Goal: Task Accomplishment & Management: Use online tool/utility

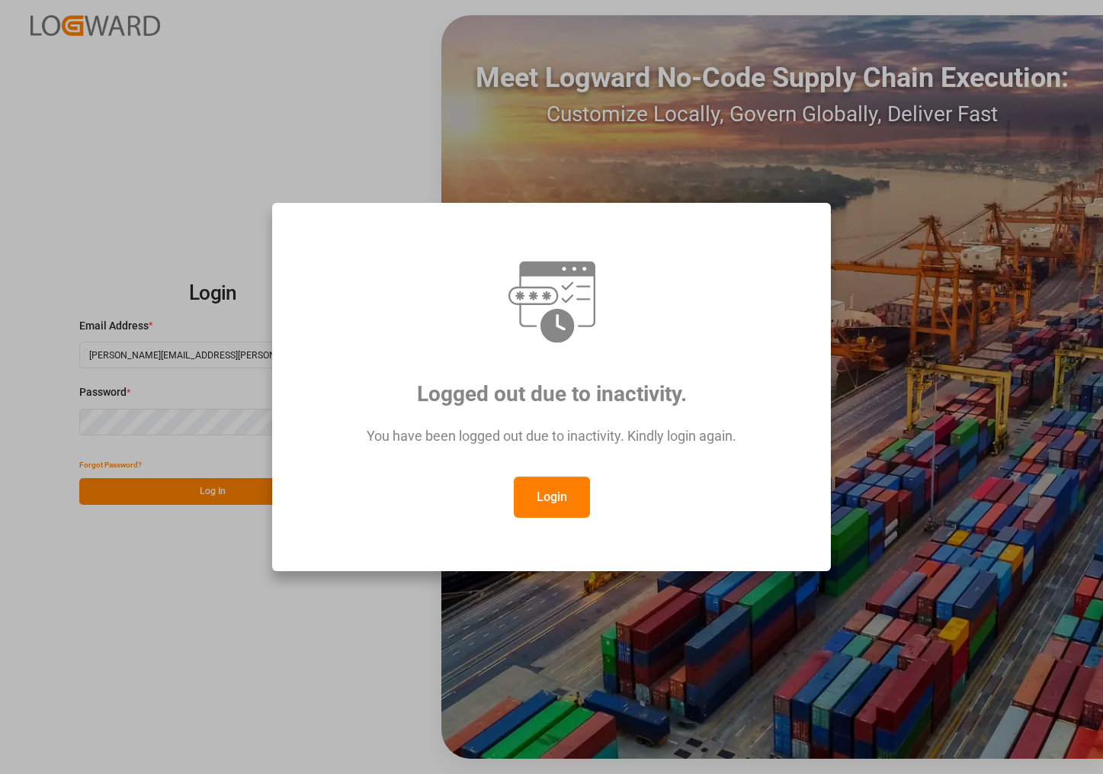
click at [552, 495] on button "Login" at bounding box center [552, 496] width 76 height 41
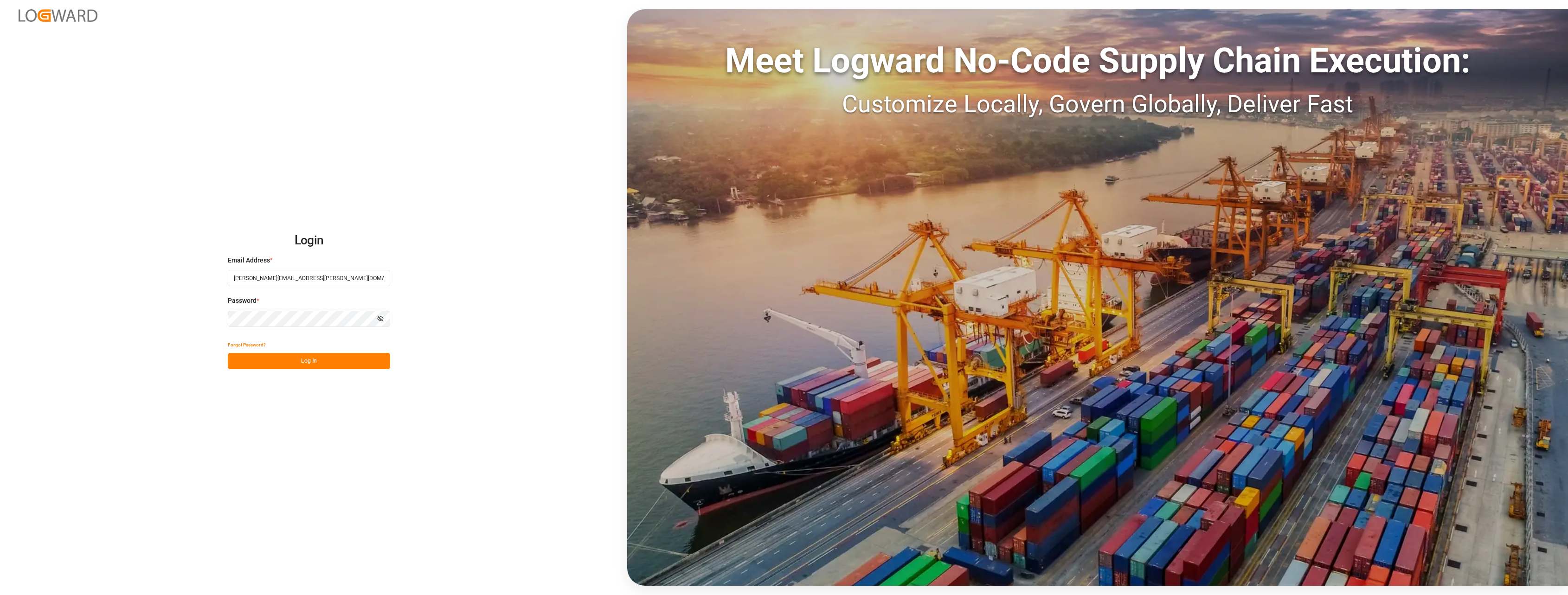
click at [323, 364] on button "Log In" at bounding box center [309, 361] width 163 height 16
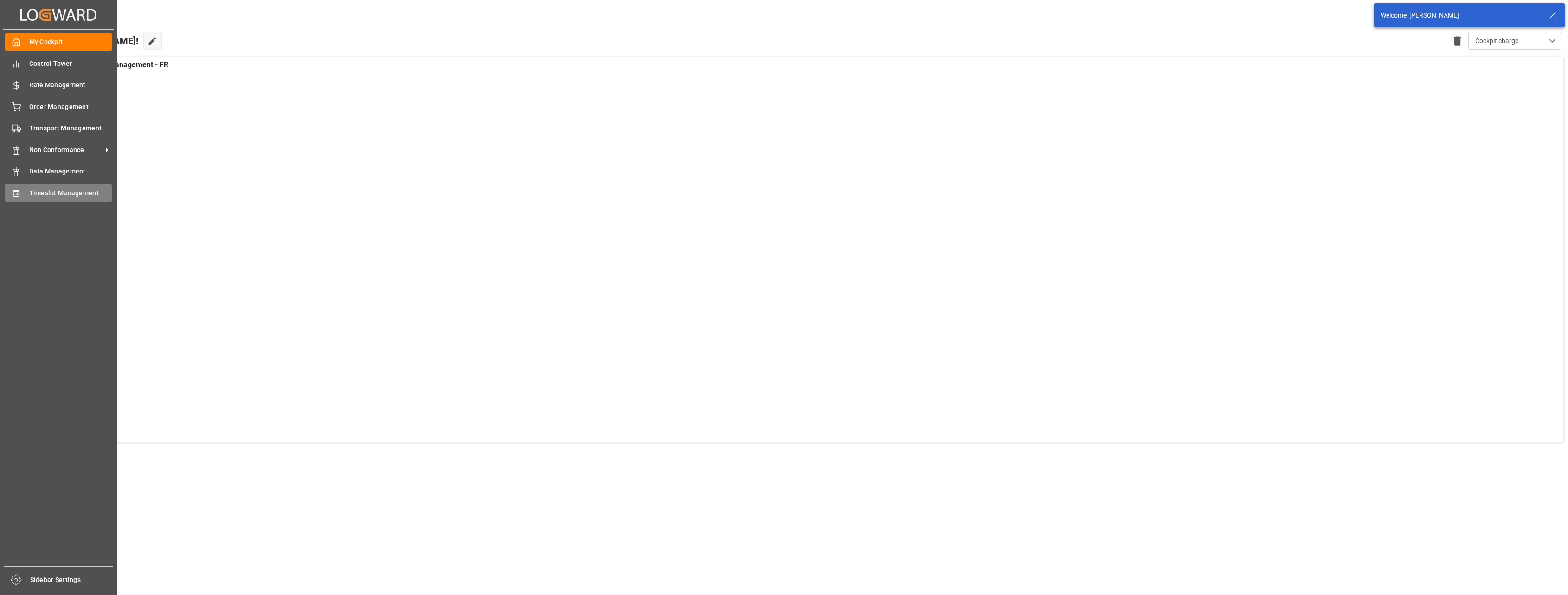
click at [35, 190] on span "Timeslot Management" at bounding box center [71, 193] width 83 height 10
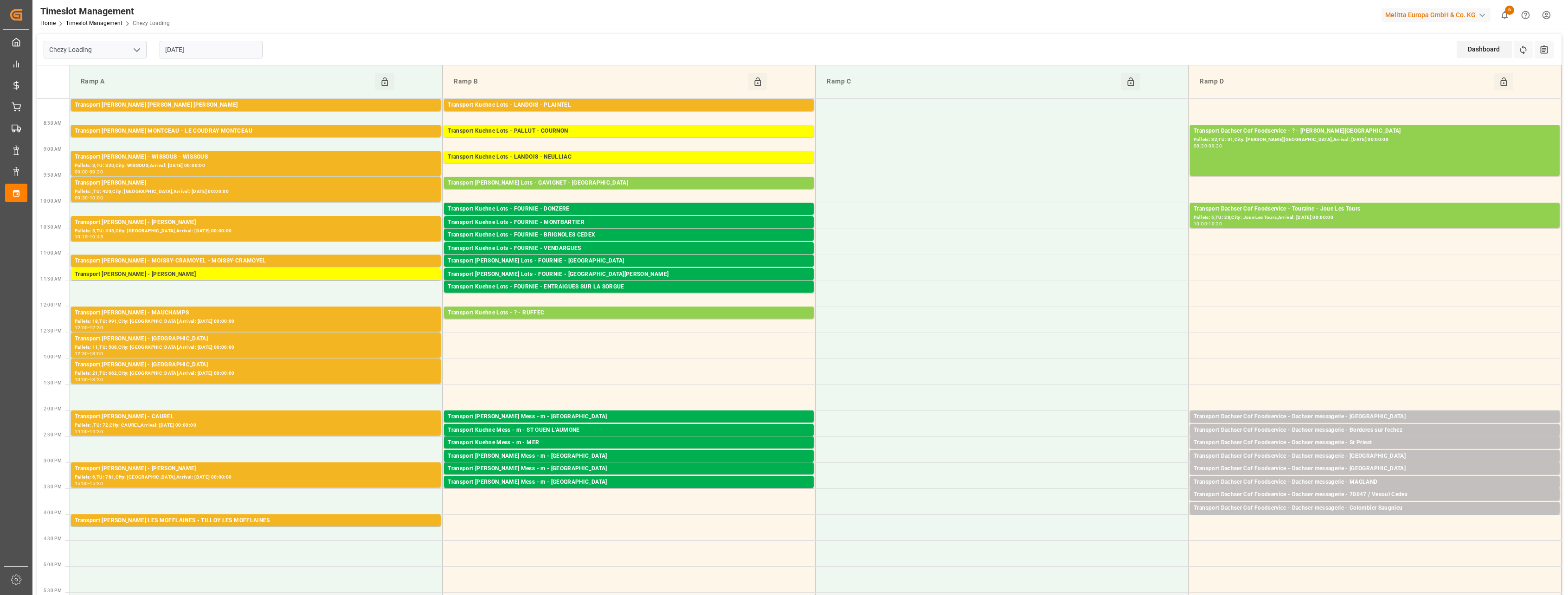
click at [555, 102] on div "Transport Kuehne Lots - LANDOIS - PLAINTEL" at bounding box center [628, 105] width 362 height 9
click at [385, 102] on div "Transport [PERSON_NAME] [PERSON_NAME] [PERSON_NAME]" at bounding box center [256, 105] width 362 height 9
click at [362, 133] on div "Transport [PERSON_NAME] MONTCEAU - LE COUDRAY MONTCEAU" at bounding box center [256, 131] width 362 height 9
click at [358, 162] on div "Pallets: 3,TU: 320,City: WISSOUS,Arrival: [DATE] 00:00:00" at bounding box center [256, 165] width 362 height 8
click at [352, 193] on div "Pallets: ,TU: 420,City: [GEOGRAPHIC_DATA],Arrival: [DATE] 00:00:00" at bounding box center [256, 192] width 362 height 8
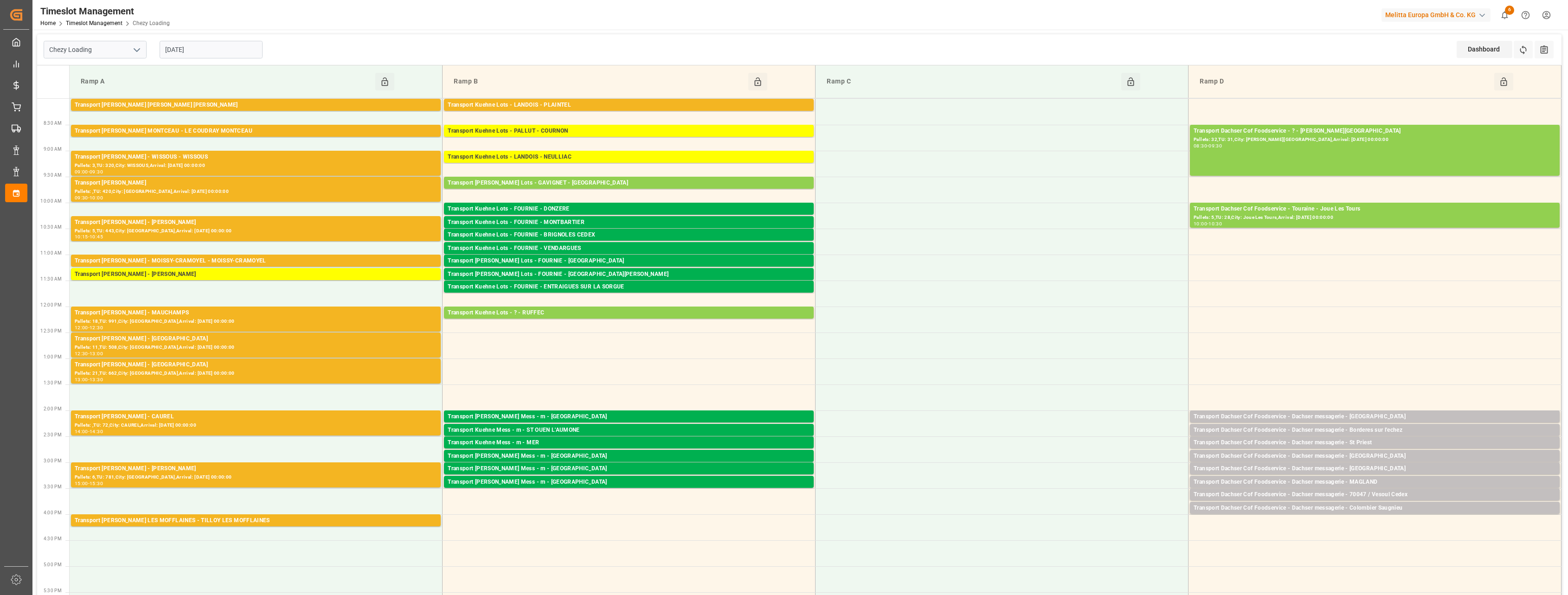
click at [348, 224] on div "Transport [PERSON_NAME] - [PERSON_NAME]" at bounding box center [256, 222] width 362 height 9
click at [136, 58] on input "Chezy Loading" at bounding box center [95, 49] width 103 height 18
click at [136, 43] on button "open menu" at bounding box center [136, 50] width 14 height 15
click at [124, 99] on div "Chezy Unloading" at bounding box center [95, 91] width 102 height 21
type input "Chezy Unloading"
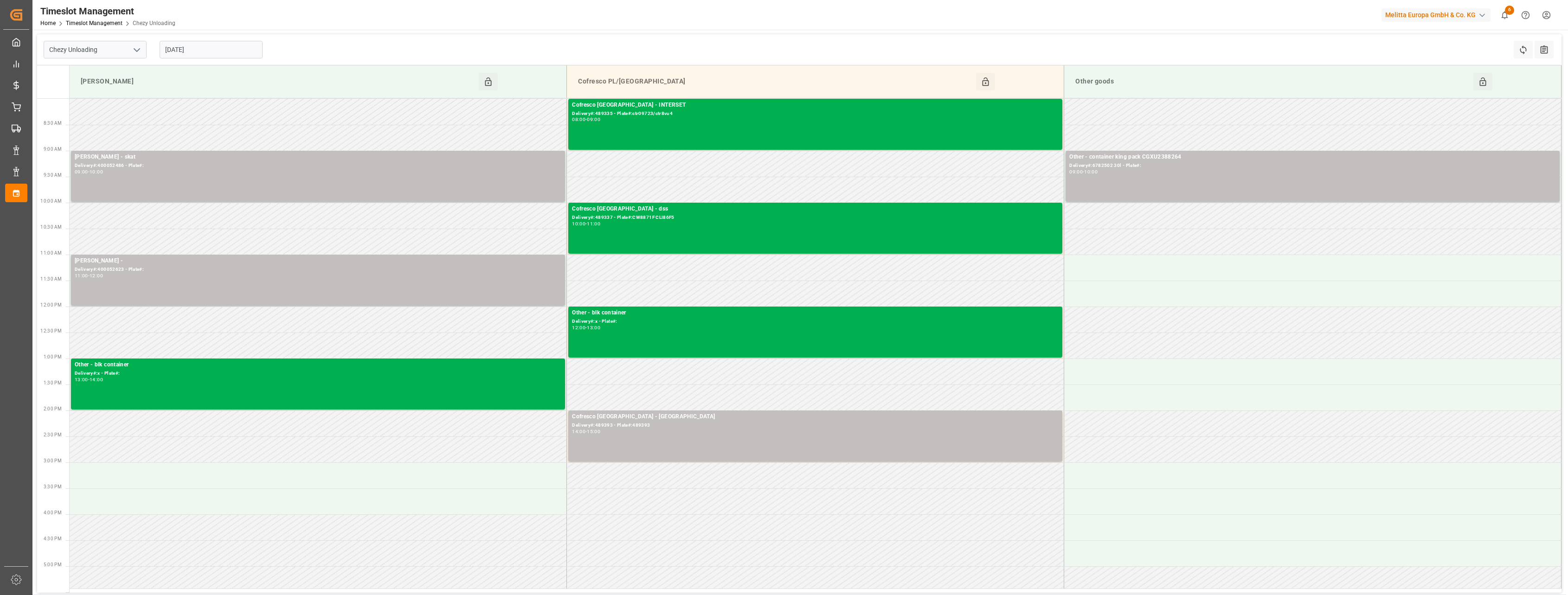
click at [217, 52] on input "[DATE]" at bounding box center [211, 49] width 103 height 18
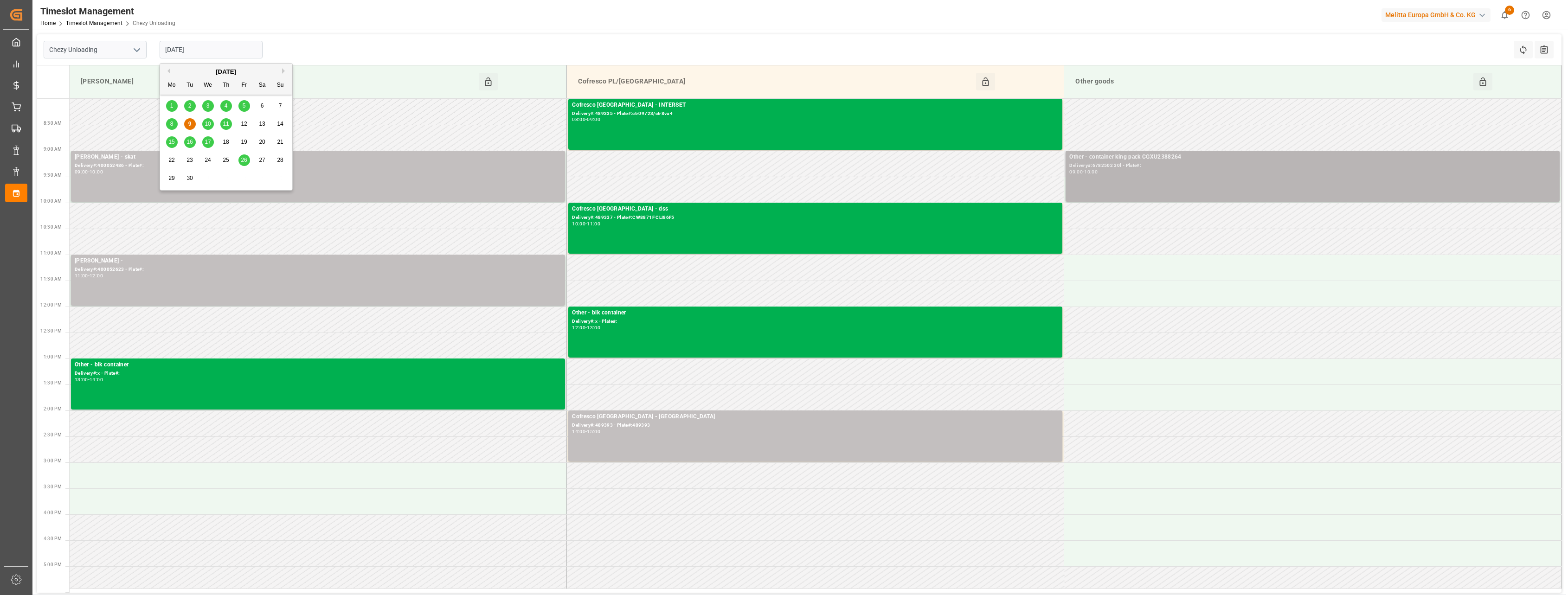
click at [671, 162] on div "Delivery#:6782502 30l - Plate#:" at bounding box center [1312, 165] width 486 height 8
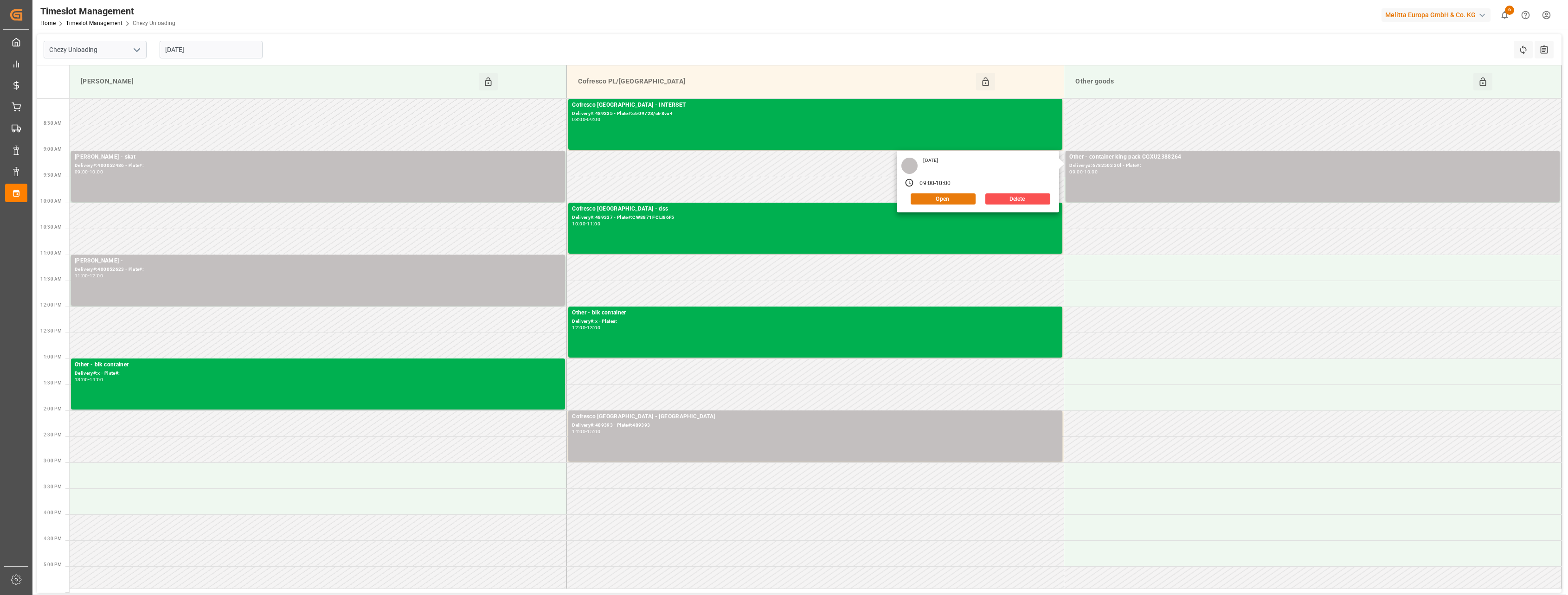
click at [671, 198] on button "Open" at bounding box center [943, 199] width 65 height 11
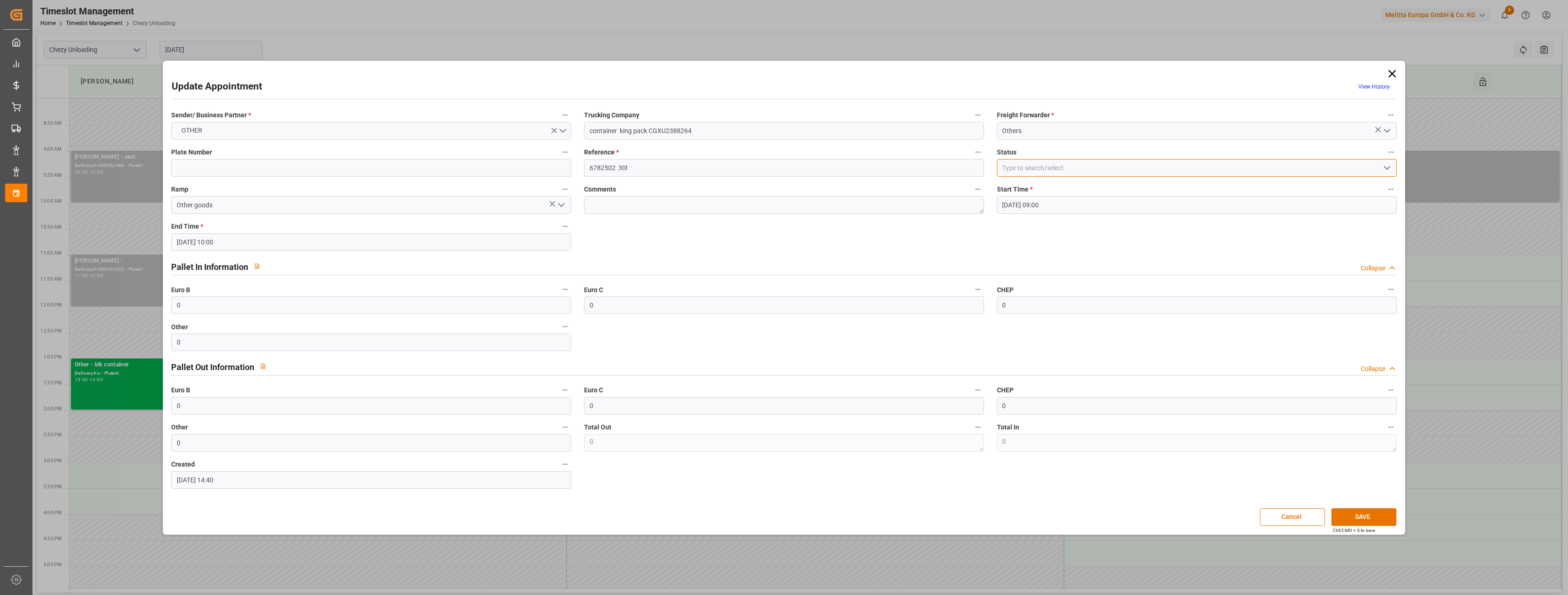
click at [671, 170] on input at bounding box center [1197, 167] width 400 height 18
drag, startPoint x: 1399, startPoint y: 164, endPoint x: 1388, endPoint y: 165, distance: 11.0
click at [671, 164] on div at bounding box center [1197, 167] width 414 height 18
click at [671, 165] on icon "open menu" at bounding box center [1387, 168] width 11 height 11
click at [671, 212] on div "In Progress" at bounding box center [1197, 209] width 399 height 21
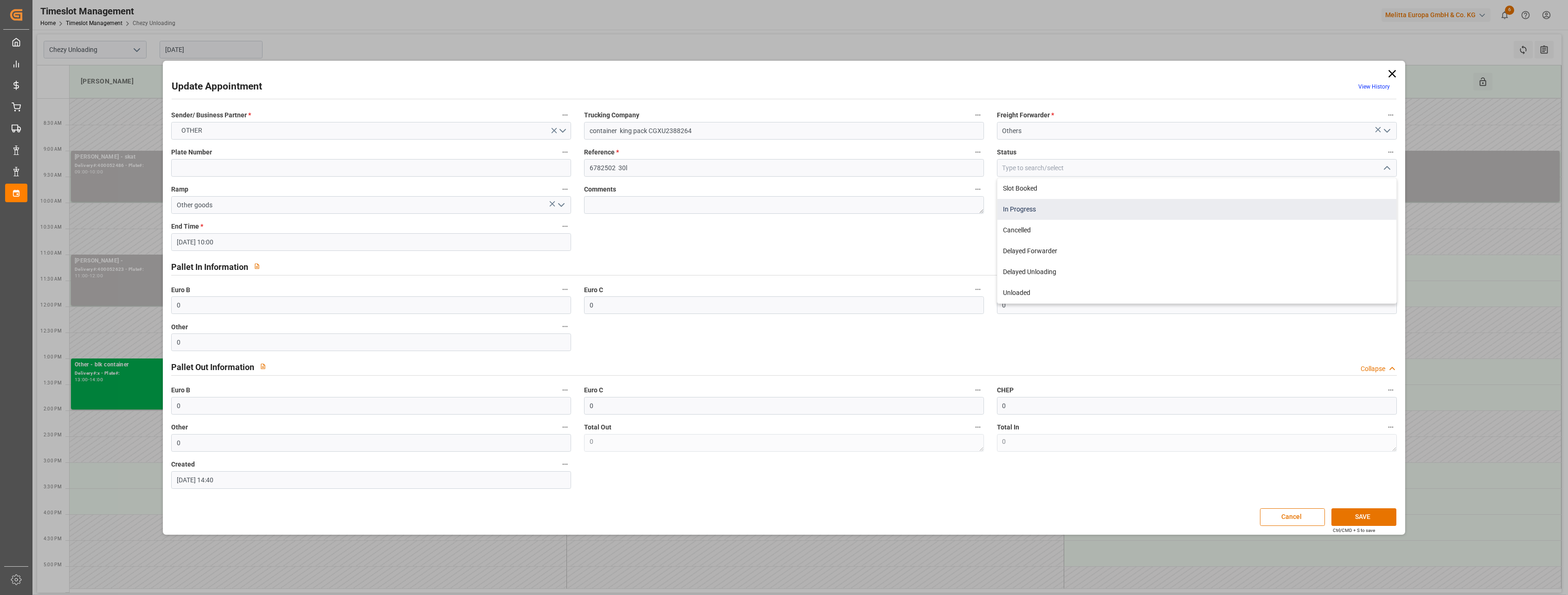
type input "In Progress"
click at [671, 470] on button "SAVE" at bounding box center [1363, 517] width 65 height 18
